Goal: Transaction & Acquisition: Purchase product/service

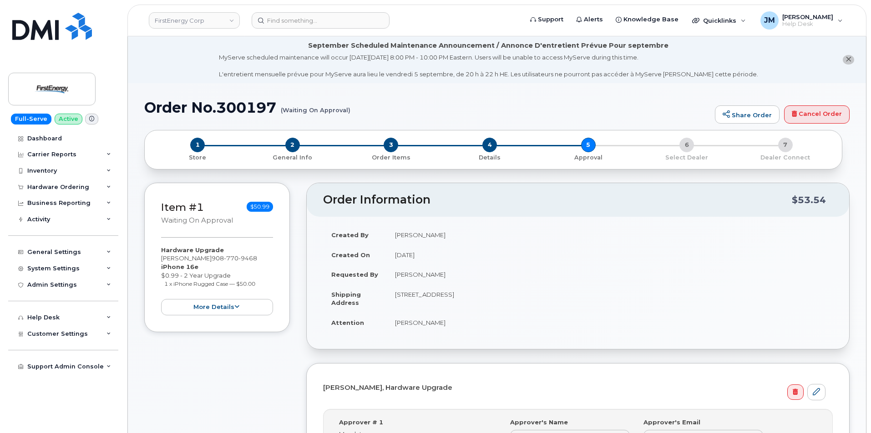
scroll to position [1, 0]
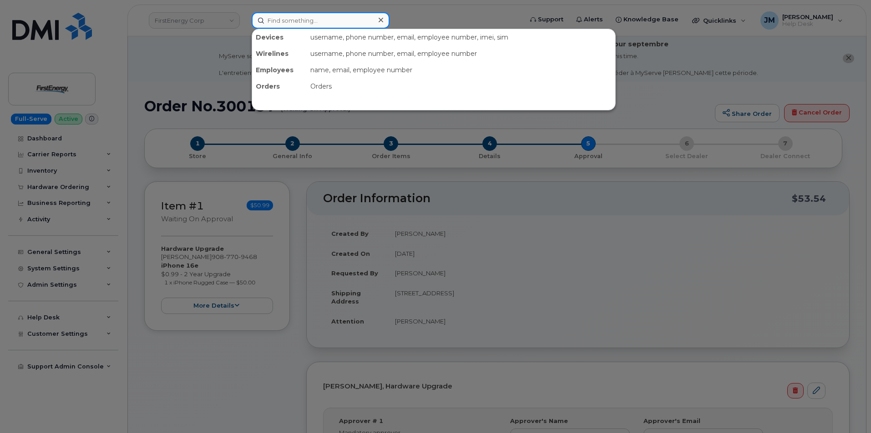
click at [302, 20] on input at bounding box center [321, 20] width 138 height 16
paste input "3033195801"
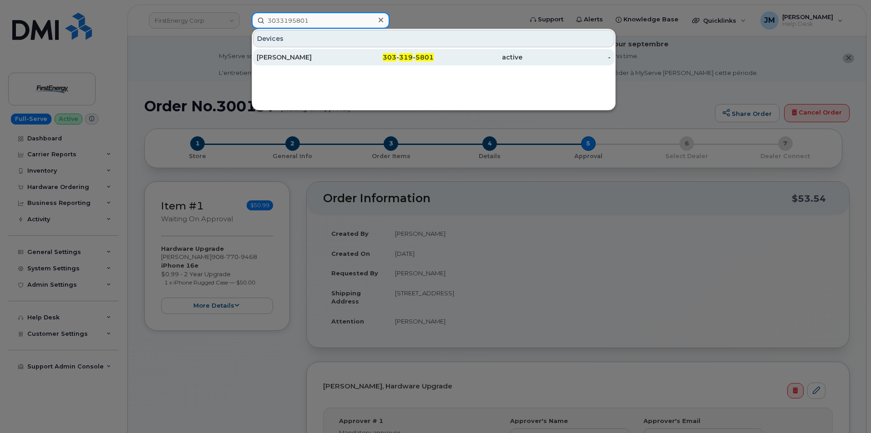
type input "3033195801"
click at [324, 58] on div "[PERSON_NAME]" at bounding box center [301, 57] width 89 height 9
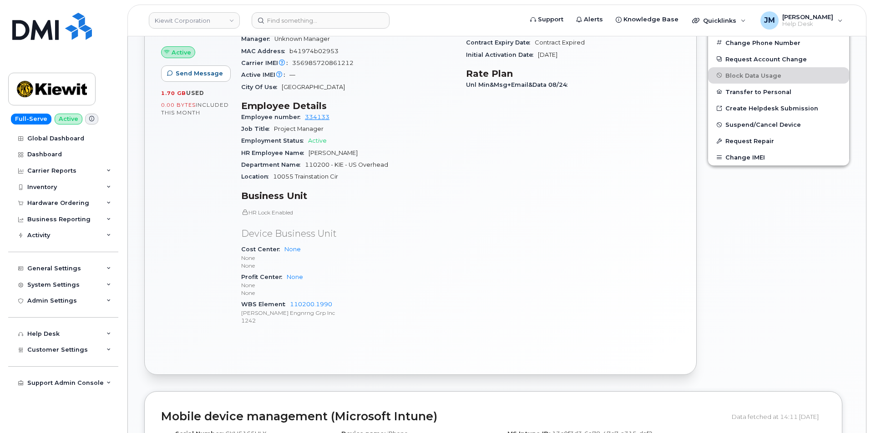
scroll to position [434, 0]
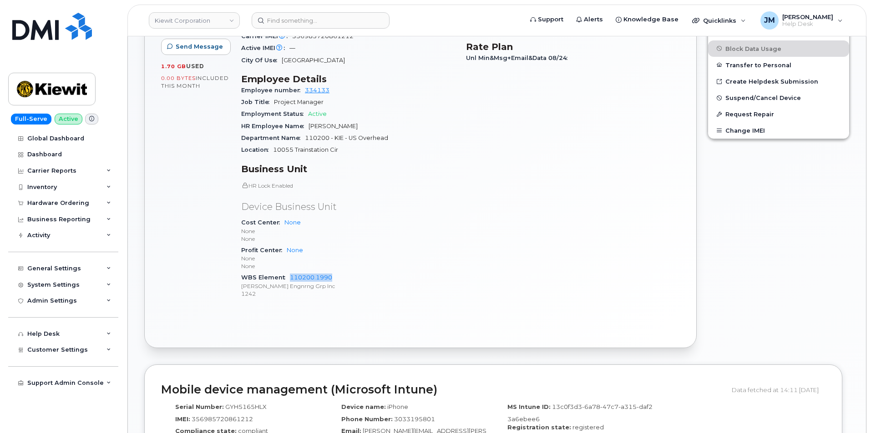
drag, startPoint x: 333, startPoint y: 269, endPoint x: 288, endPoint y: 269, distance: 45.0
click at [288, 272] on div "WBS Element 110200.1990 Kiewit Engnrng Grp Inc 1242" at bounding box center [348, 286] width 214 height 28
copy link "110200.1990"
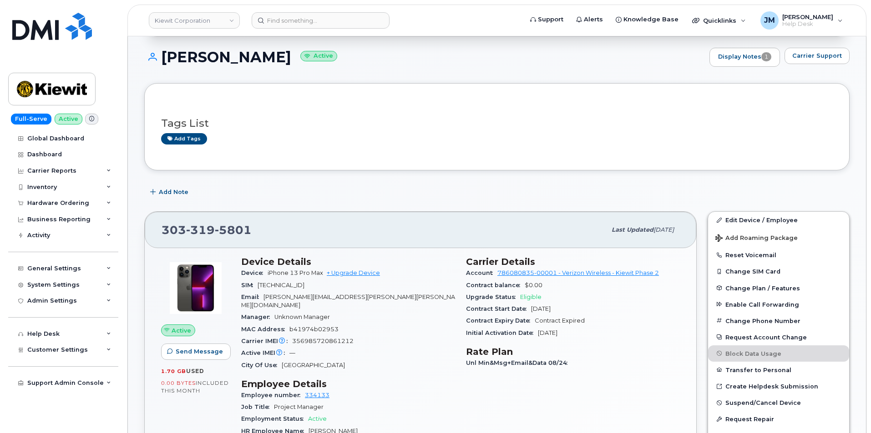
scroll to position [0, 0]
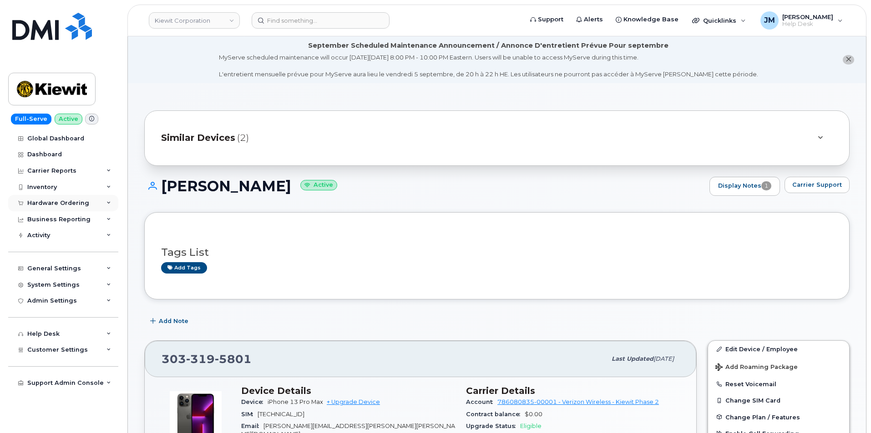
click at [108, 202] on icon at bounding box center [108, 203] width 5 height 5
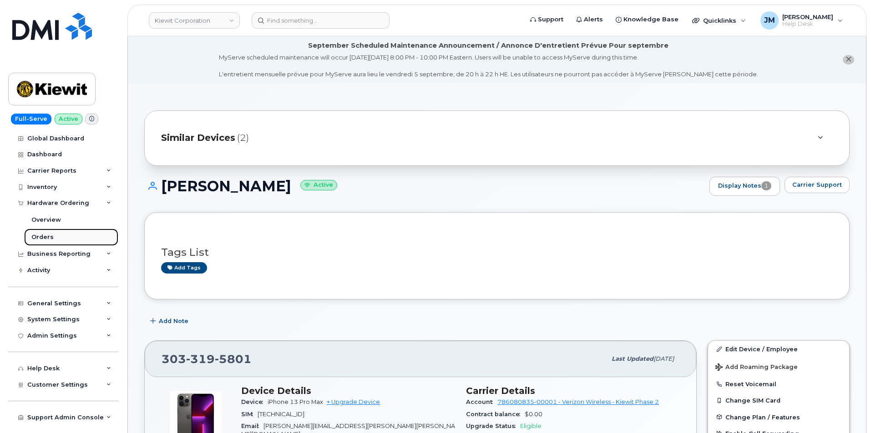
click at [44, 236] on div "Orders" at bounding box center [42, 237] width 22 height 8
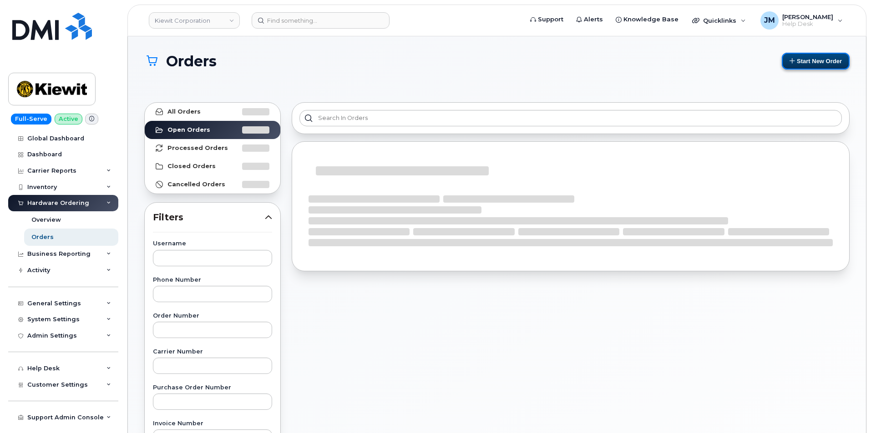
click at [820, 60] on button "Start New Order" at bounding box center [815, 61] width 68 height 17
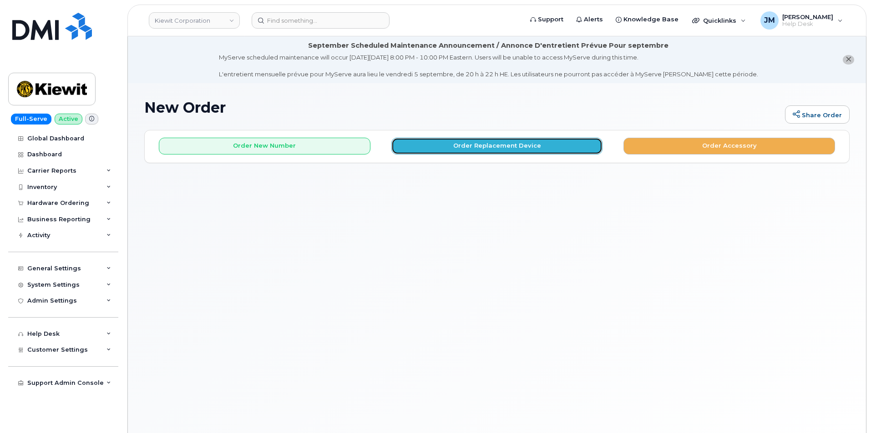
click at [502, 148] on button "Order Replacement Device" at bounding box center [496, 146] width 211 height 17
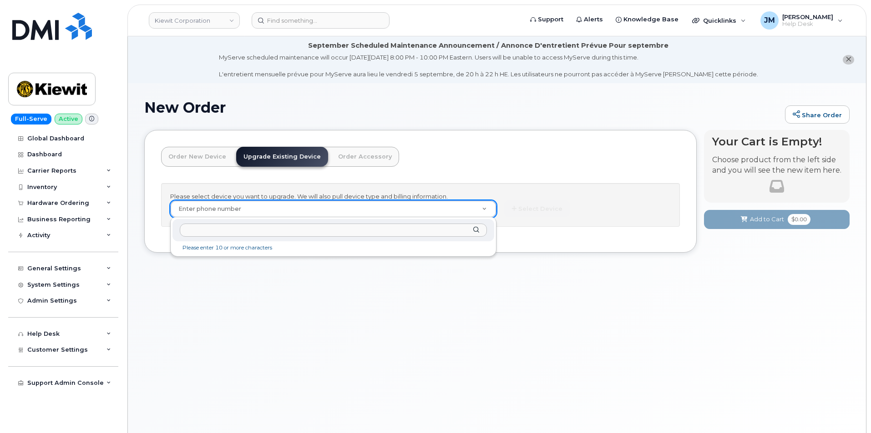
click at [201, 231] on input "text" at bounding box center [333, 230] width 307 height 13
paste input "3033195801"
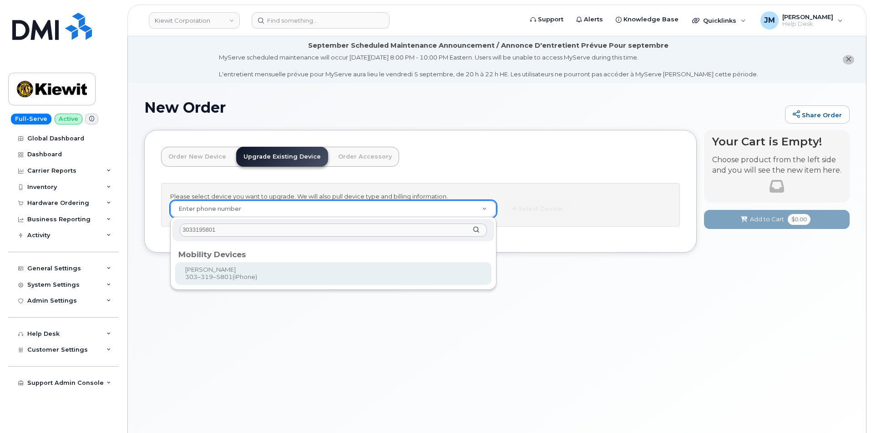
type input "3033195801"
type input "1166026"
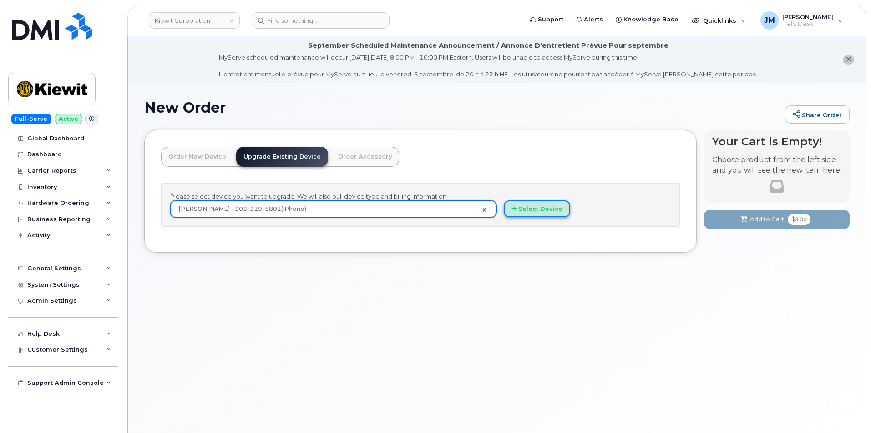
click at [536, 207] on button "Select Device" at bounding box center [537, 209] width 66 height 17
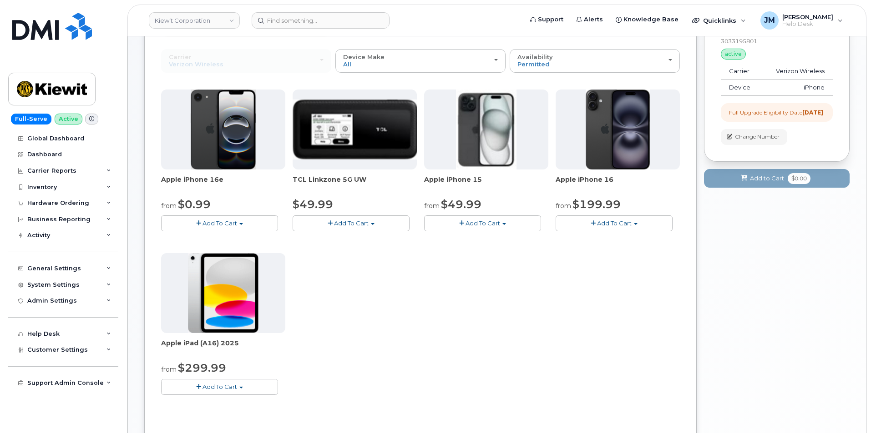
scroll to position [136, 0]
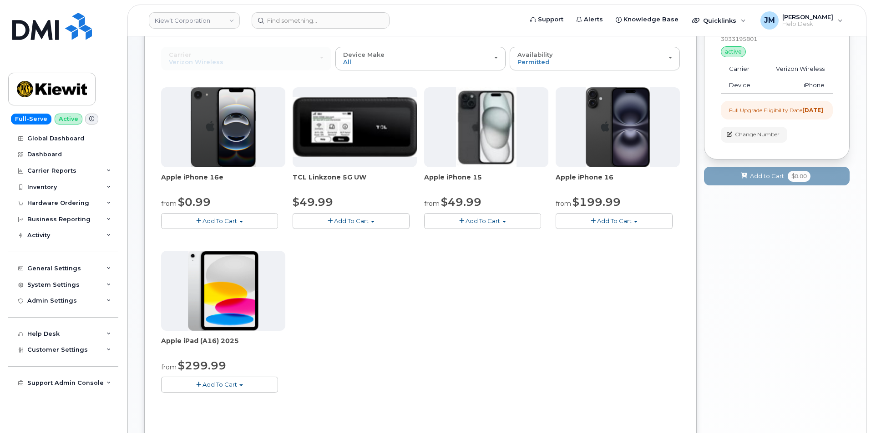
click at [241, 222] on span "button" at bounding box center [241, 222] width 4 height 2
click at [510, 222] on button "Add To Cart" at bounding box center [482, 221] width 117 height 16
click at [609, 218] on span "Add To Cart" at bounding box center [614, 220] width 35 height 7
click at [594, 248] on link "$199.99 - 2 Year Upgrade (128GB)" at bounding box center [619, 249] width 122 height 11
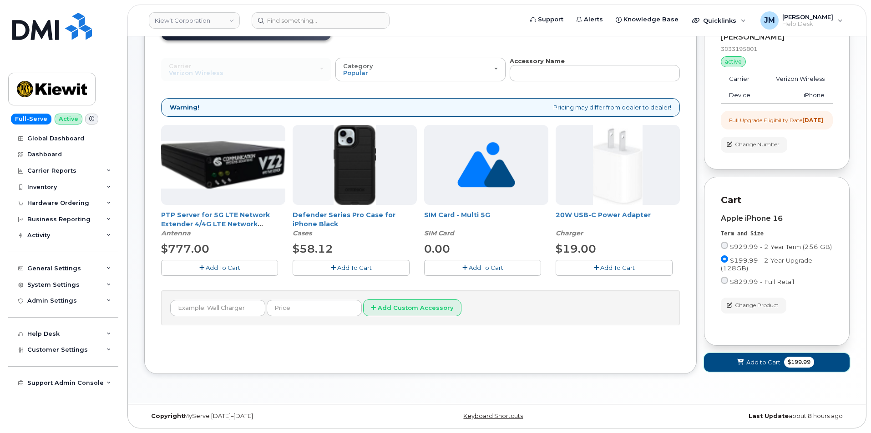
click at [785, 362] on span "$199.99" at bounding box center [799, 362] width 30 height 11
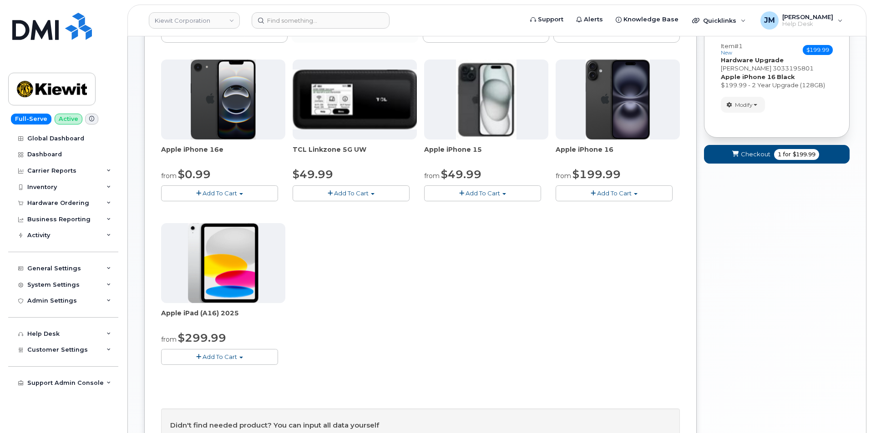
scroll to position [180, 0]
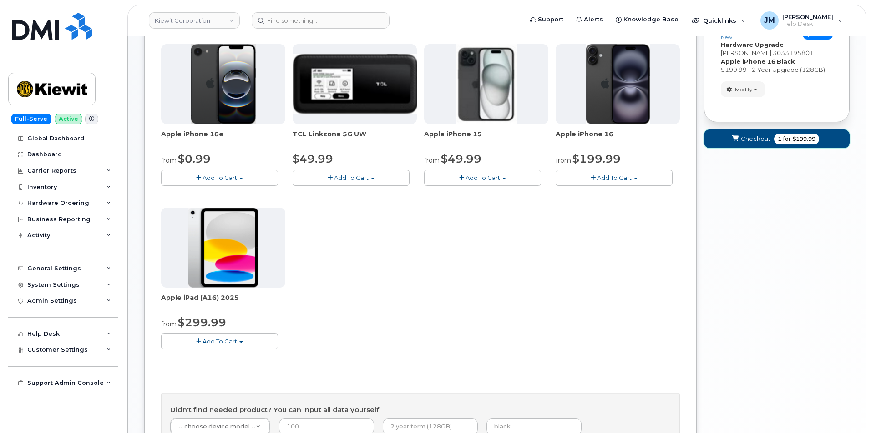
click at [771, 138] on button "Checkout 1 for $199.99" at bounding box center [777, 139] width 146 height 19
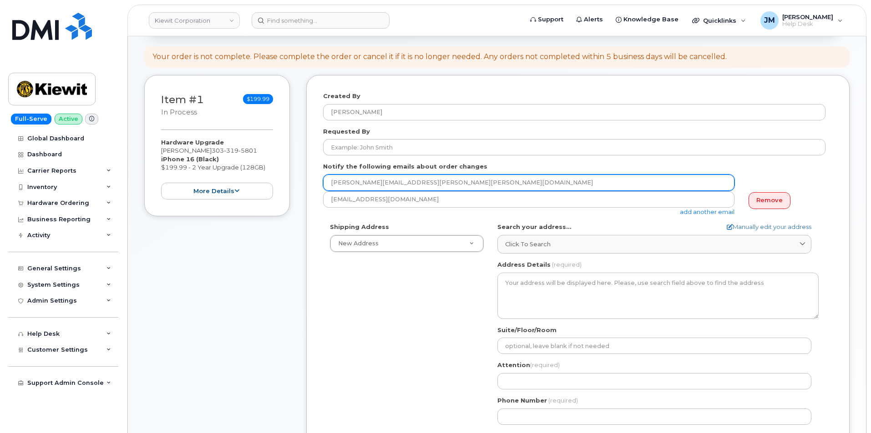
scroll to position [273, 0]
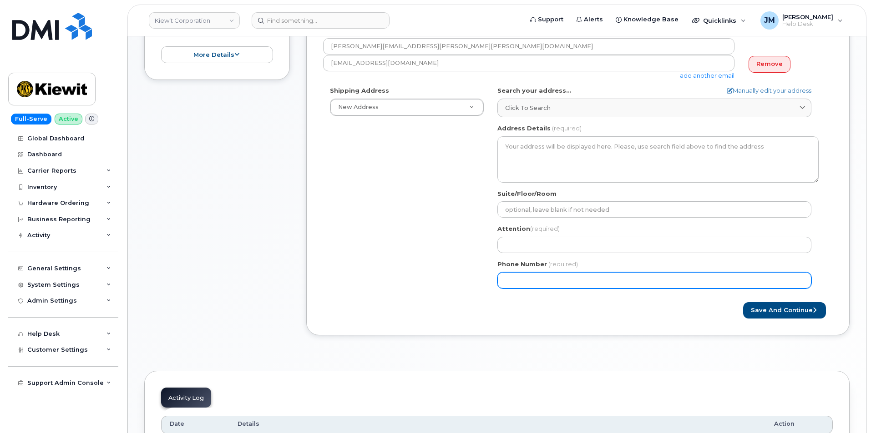
paste input "3033195801"
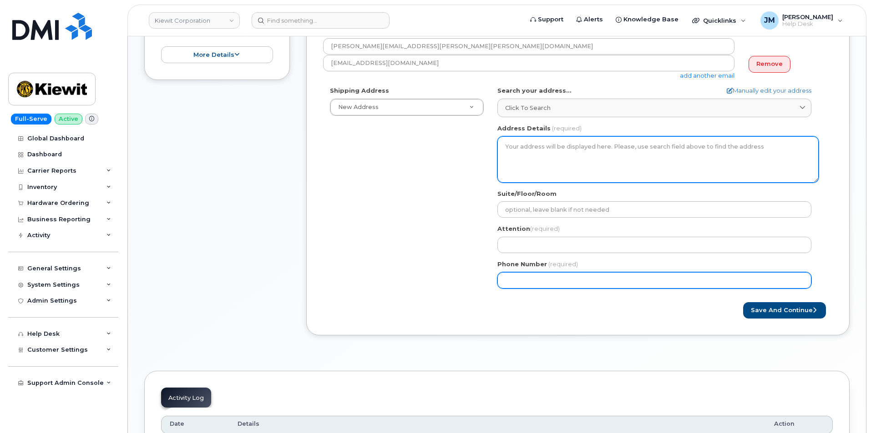
select select
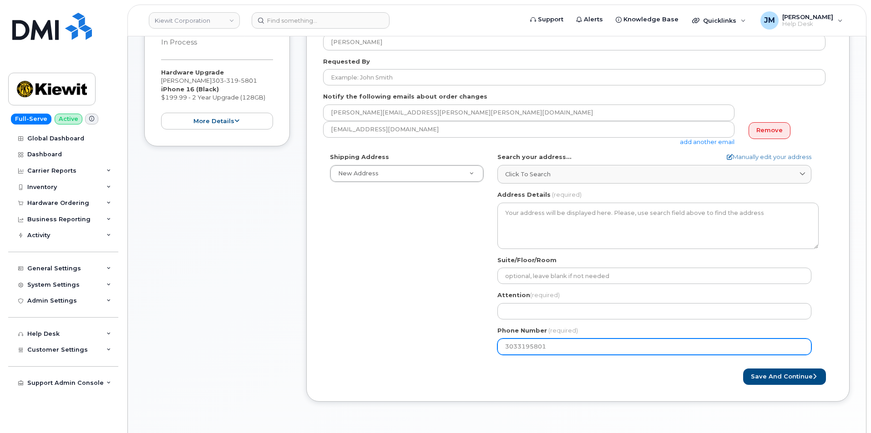
scroll to position [91, 0]
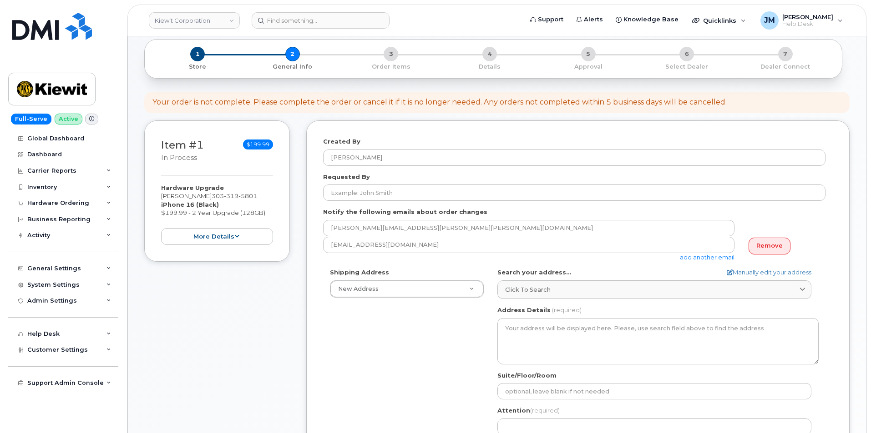
type input "3033195801"
drag, startPoint x: 202, startPoint y: 196, endPoint x: 156, endPoint y: 197, distance: 46.4
click at [156, 197] on div "Item #1 in process $199.99 Hardware Upgrade Sharon Henry 303 319 5801 iPhone 16…" at bounding box center [217, 191] width 146 height 141
copy div "[PERSON_NAME]"
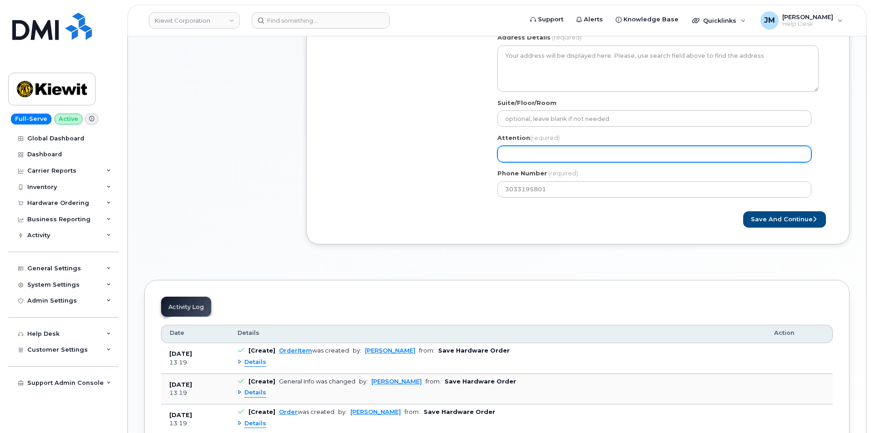
scroll to position [318, 0]
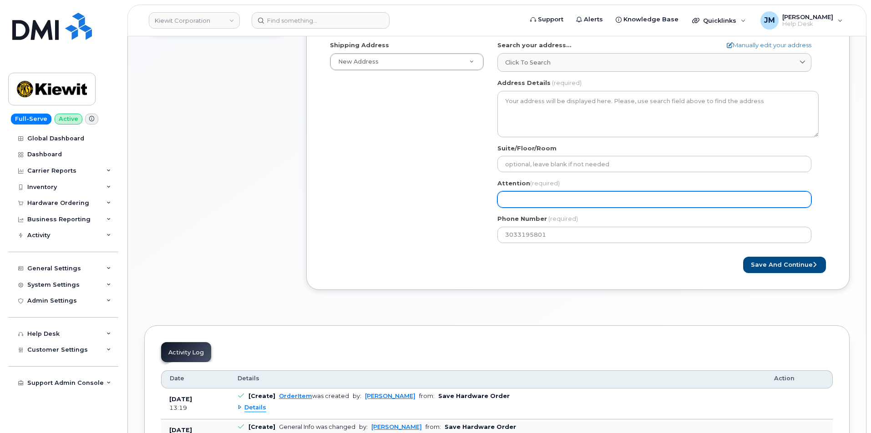
paste input "[PERSON_NAME]"
select select
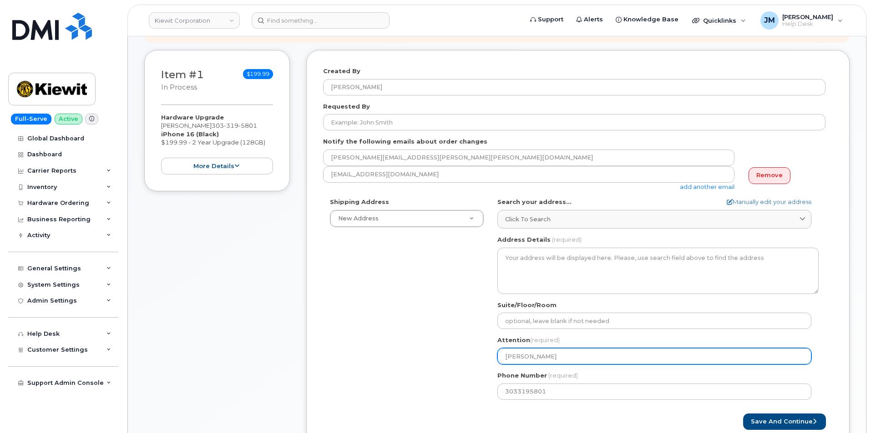
scroll to position [136, 0]
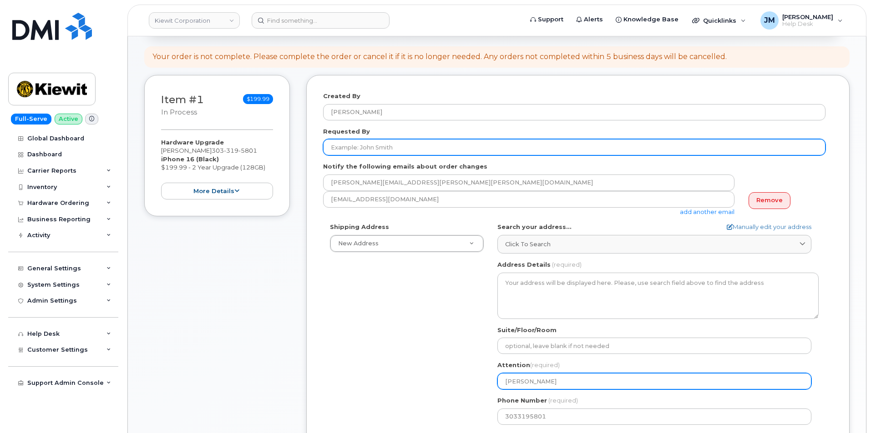
type input "[PERSON_NAME]"
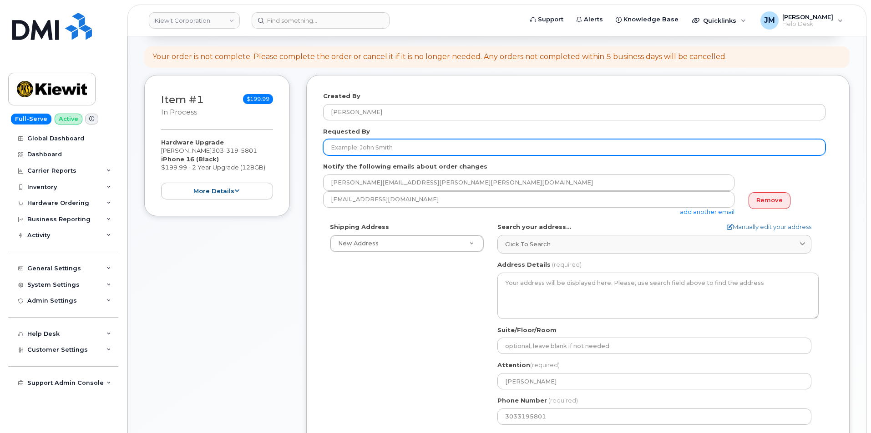
click at [363, 148] on input "Requested By" at bounding box center [574, 147] width 502 height 16
paste input "[PERSON_NAME]"
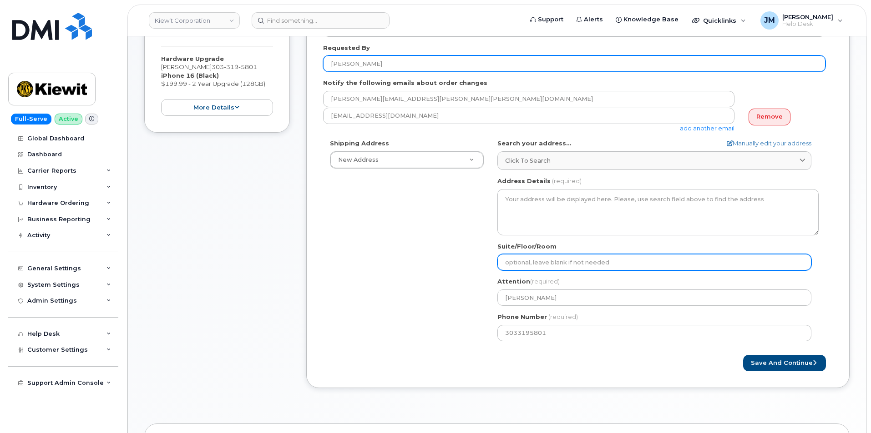
scroll to position [227, 0]
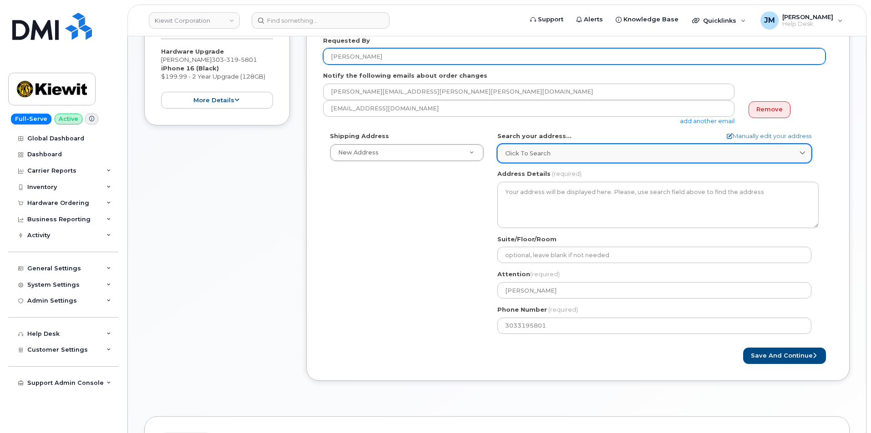
type input "[PERSON_NAME]"
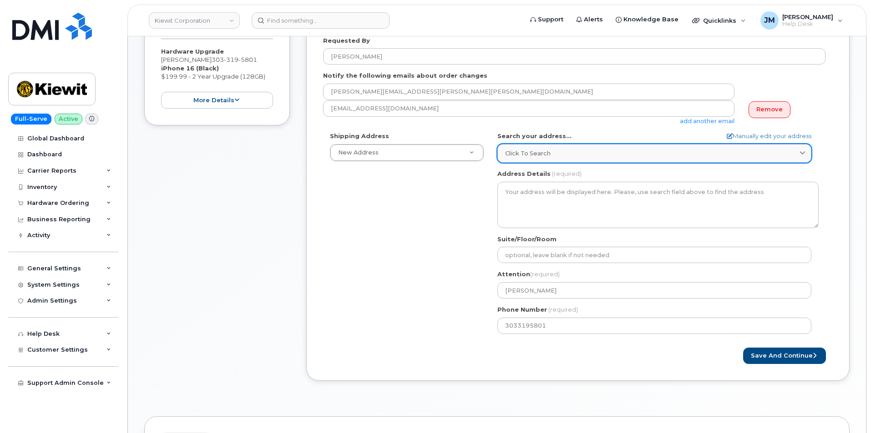
click at [727, 155] on div "Click to search" at bounding box center [654, 153] width 298 height 9
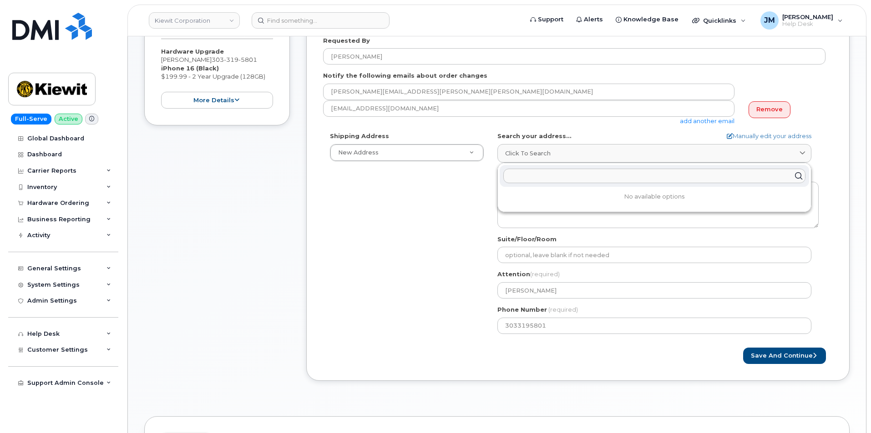
click at [537, 176] on input "text" at bounding box center [654, 176] width 302 height 15
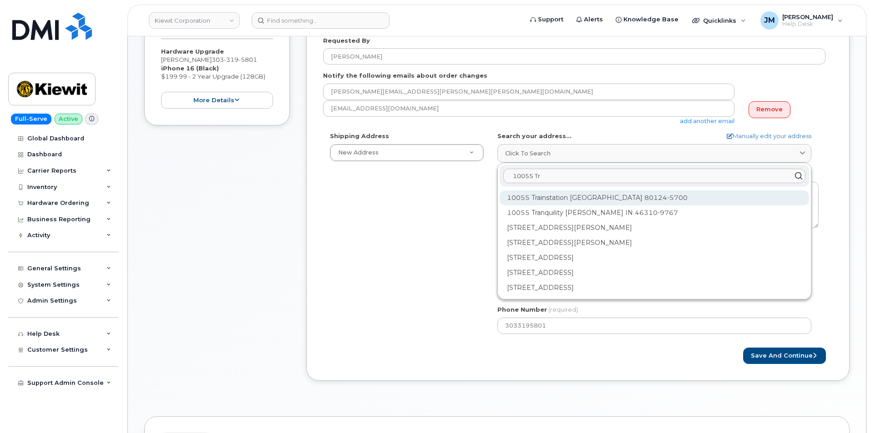
type input "10055 Tr"
click at [638, 196] on div "10055 Trainstation Cir Lone Tree CO 80124-5700" at bounding box center [653, 198] width 309 height 15
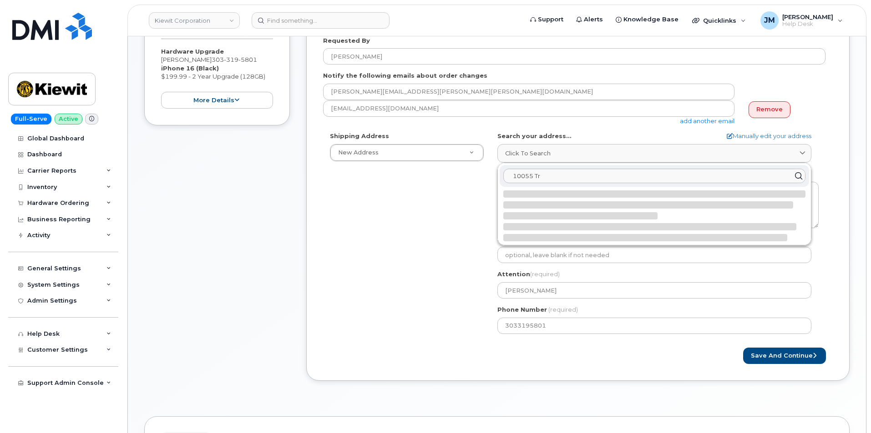
select select
type textarea "10055 Trainstation Cir LONE TREE CO 80124-5700 UNITED STATES"
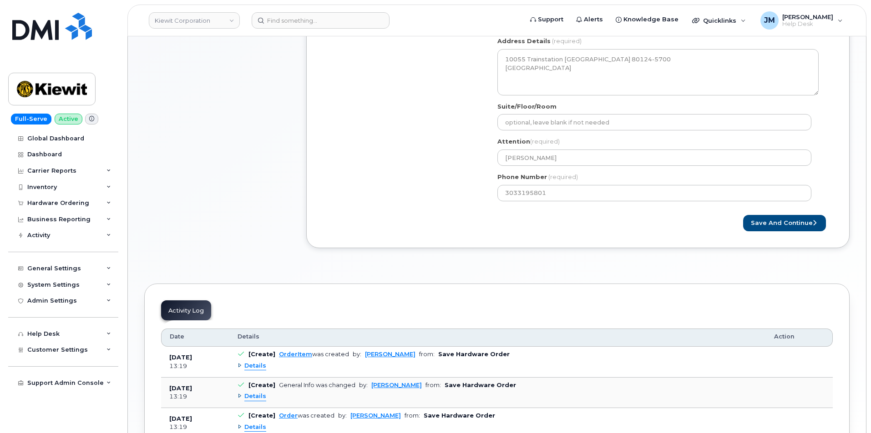
scroll to position [364, 0]
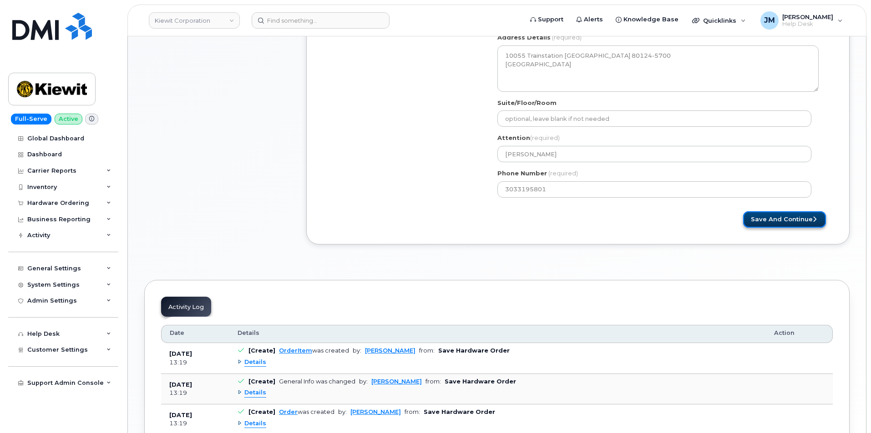
click at [777, 219] on button "Save and Continue" at bounding box center [784, 219] width 83 height 17
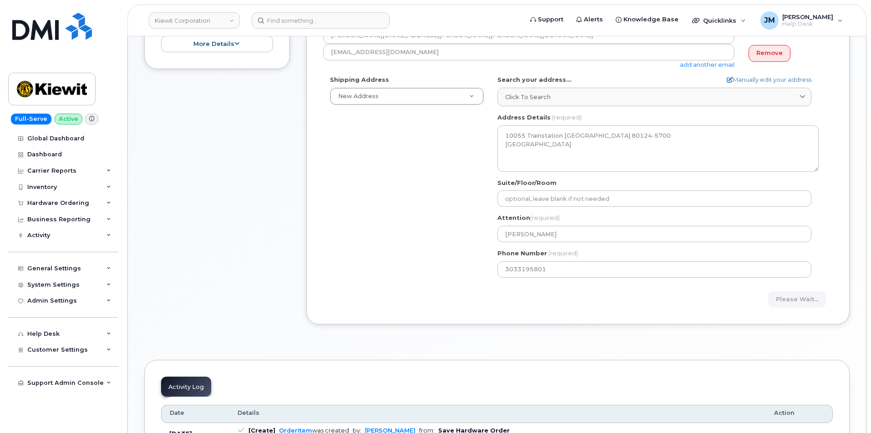
scroll to position [273, 0]
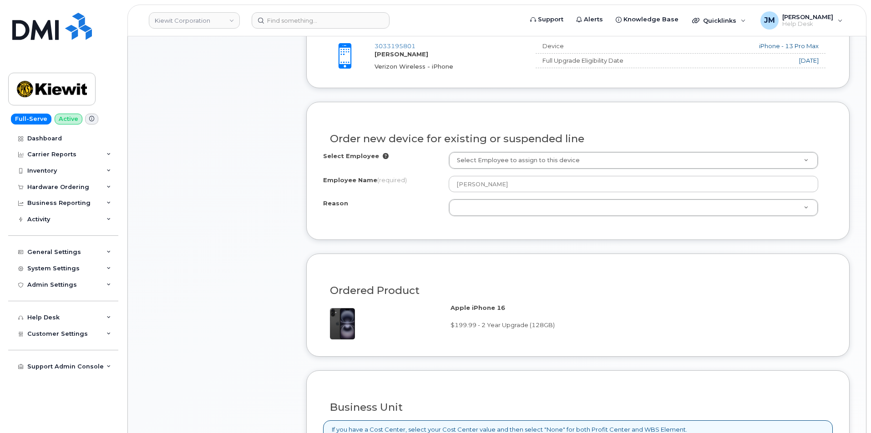
scroll to position [409, 0]
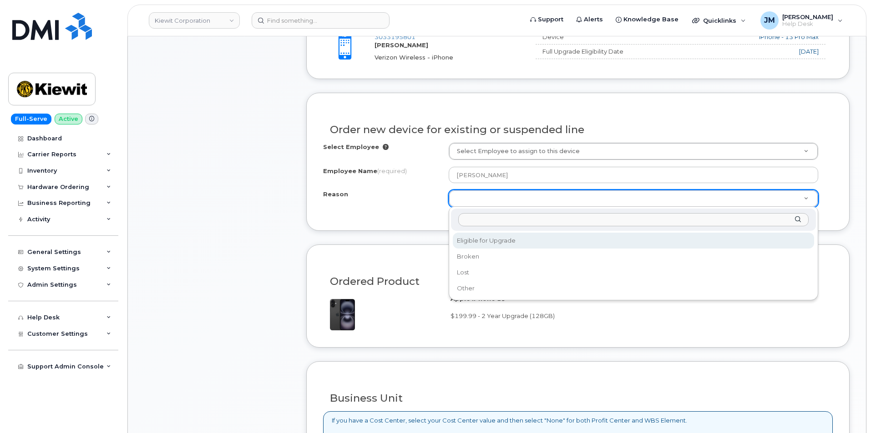
select select "eligible_for_upgrade"
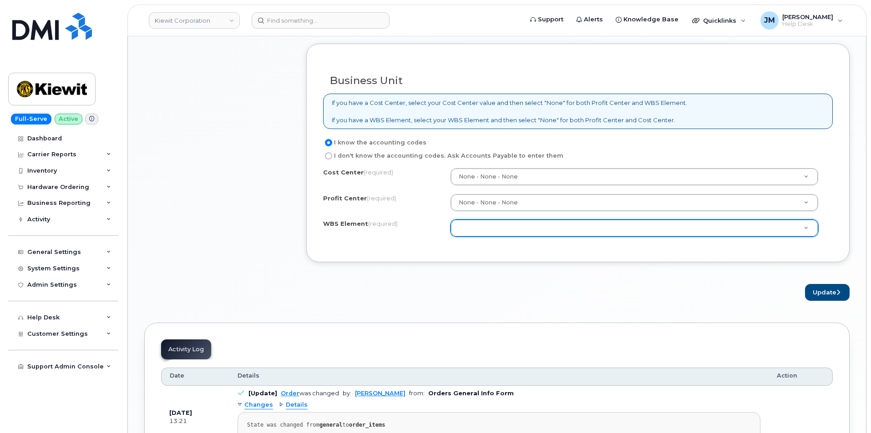
scroll to position [728, 0]
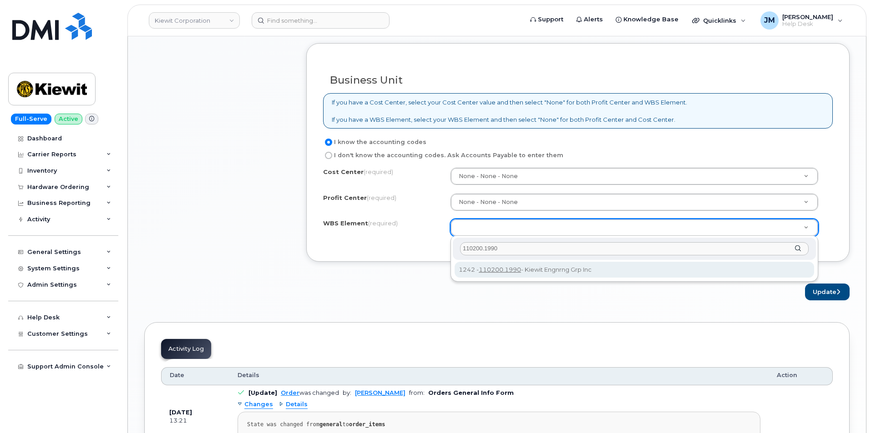
type input "110200.1990"
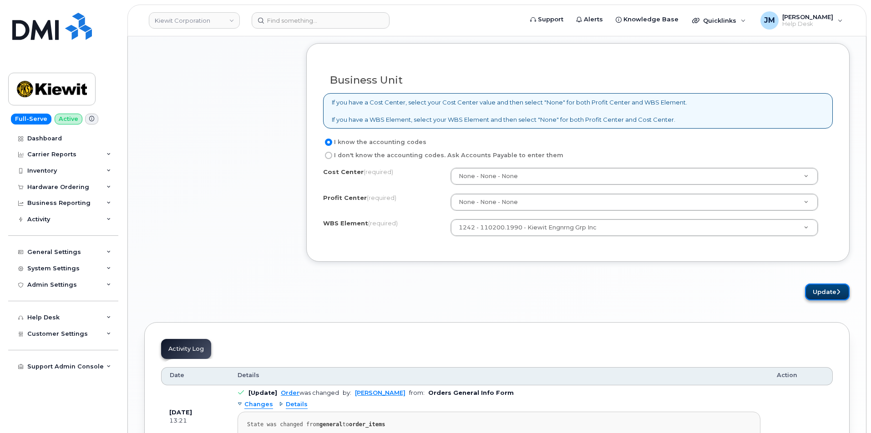
click at [830, 292] on button "Update" at bounding box center [827, 292] width 45 height 17
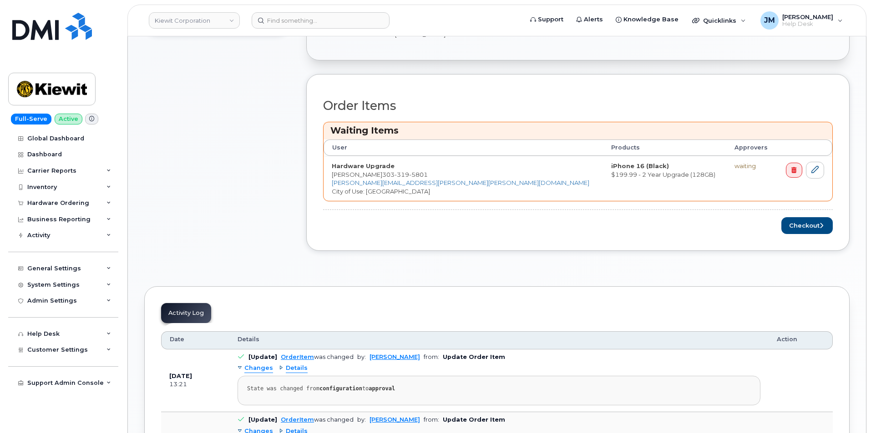
scroll to position [455, 0]
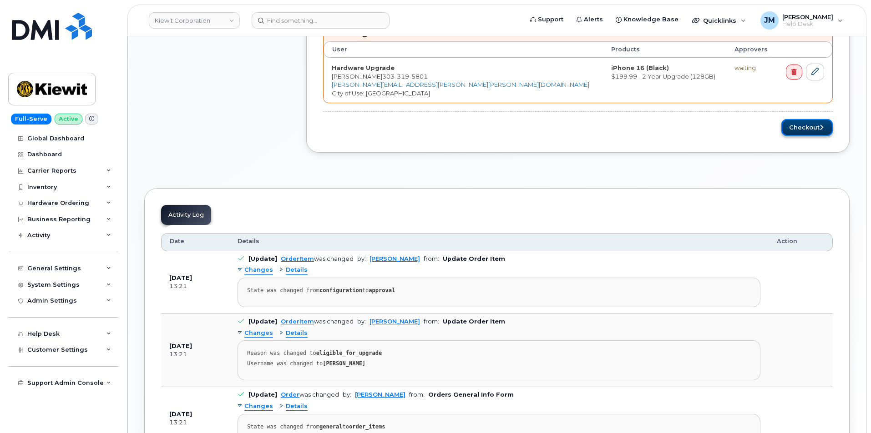
click at [806, 127] on button "Checkout" at bounding box center [806, 127] width 51 height 17
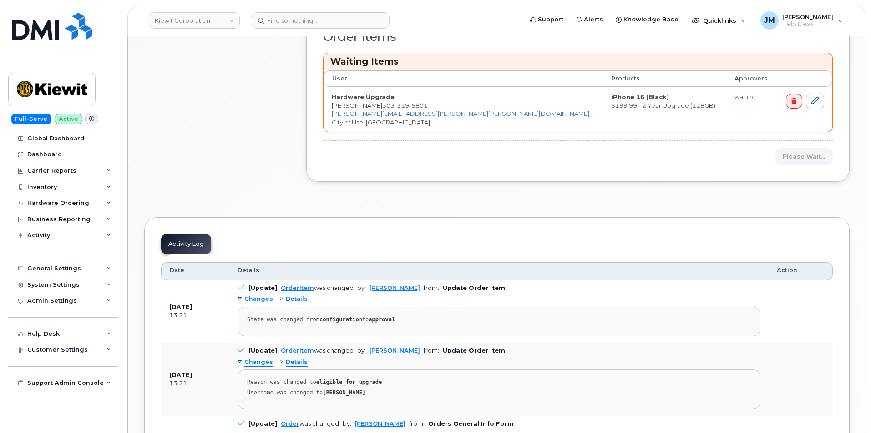
scroll to position [409, 0]
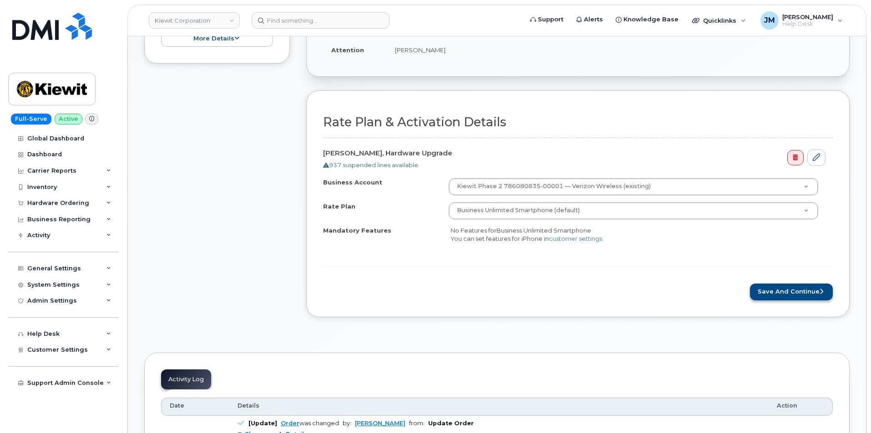
scroll to position [455, 0]
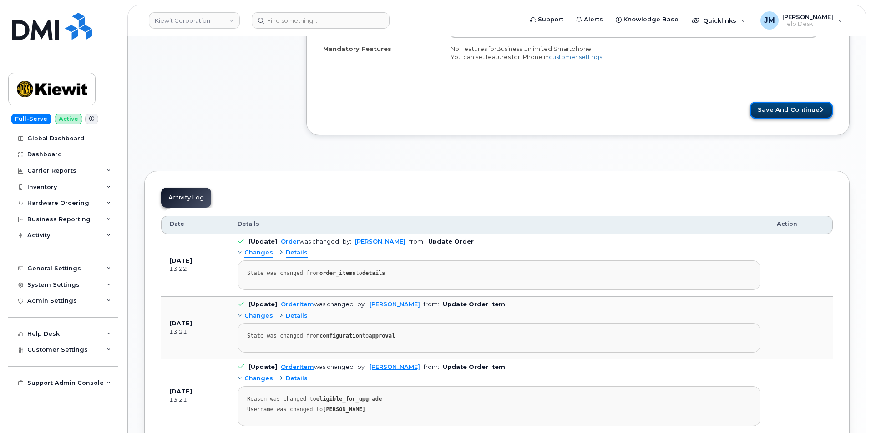
click at [786, 113] on button "Save and Continue" at bounding box center [791, 110] width 83 height 17
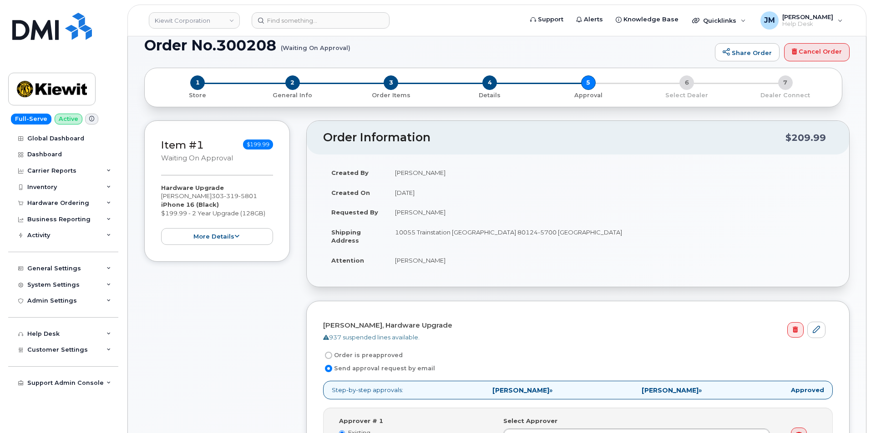
scroll to position [46, 0]
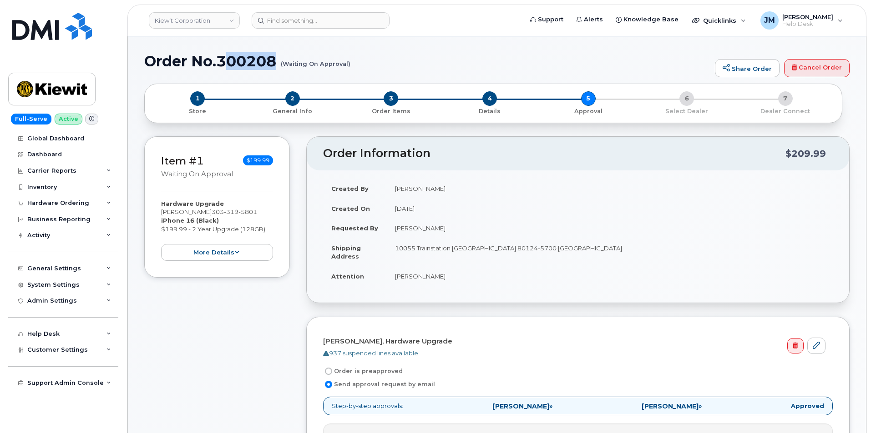
drag, startPoint x: 351, startPoint y: 64, endPoint x: 163, endPoint y: 49, distance: 188.9
click at [225, 57] on h1 "Order No.300208 (Waiting On Approval)" at bounding box center [427, 61] width 566 height 16
drag, startPoint x: 146, startPoint y: 58, endPoint x: 349, endPoint y: 64, distance: 203.4
click at [349, 64] on h1 "Order No.300208 (Waiting On Approval)" at bounding box center [427, 61] width 566 height 16
copy h1 "Order No.300208 (Waiting On Approval)"
